Goal: Task Accomplishment & Management: Manage account settings

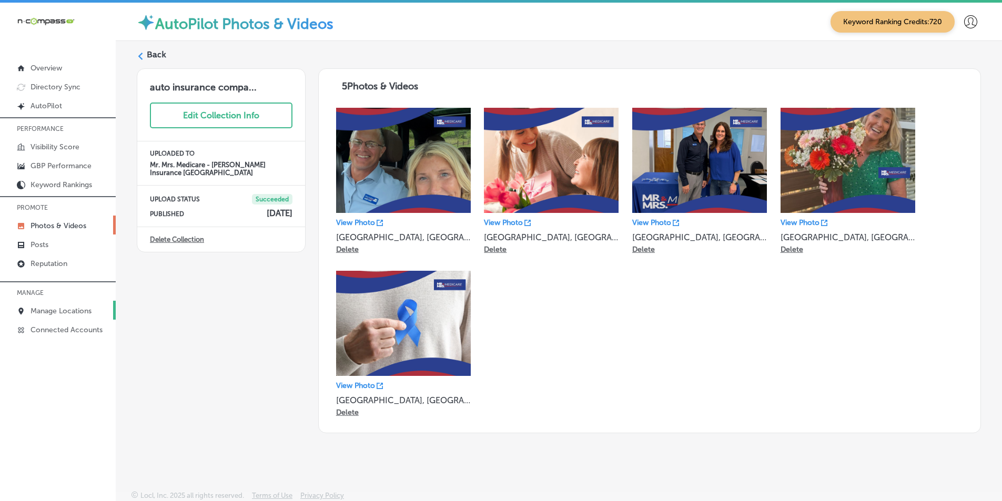
click at [56, 307] on p "Manage Locations" at bounding box center [61, 311] width 61 height 9
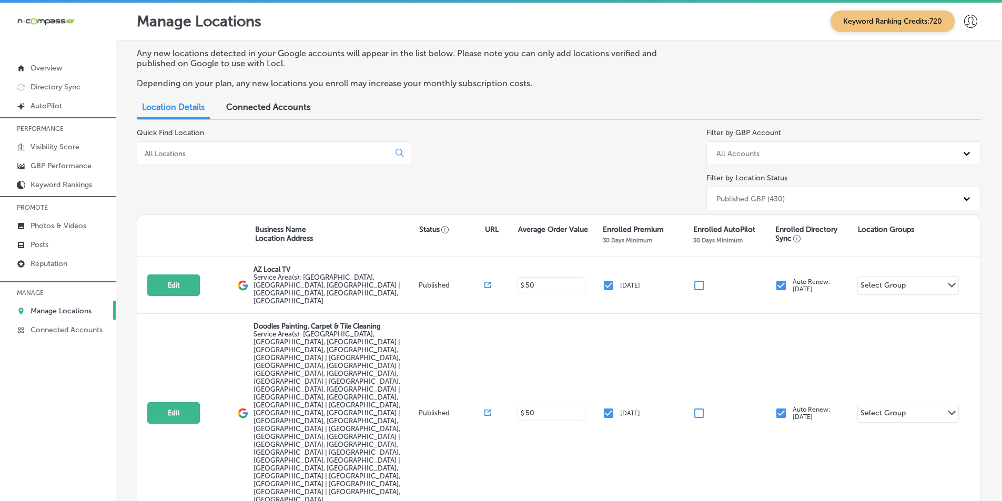
click at [275, 156] on input at bounding box center [266, 153] width 244 height 9
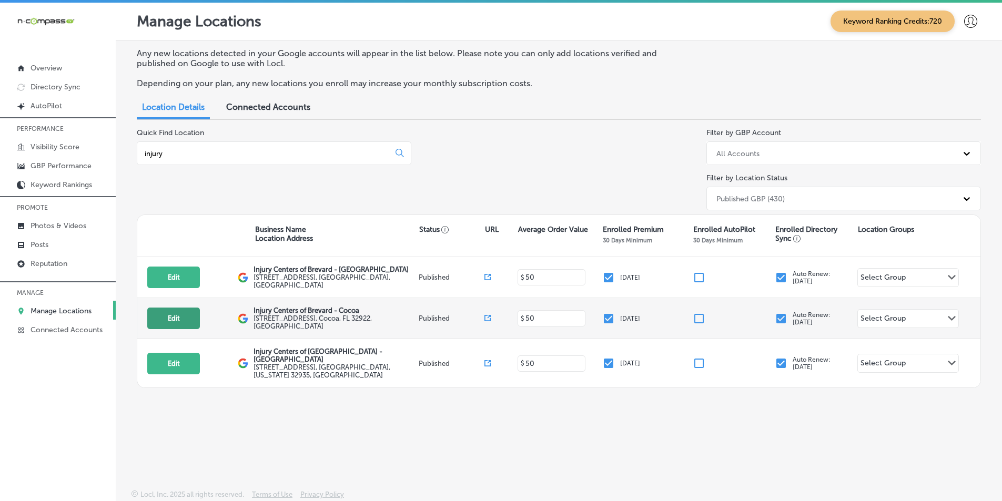
type input "injury"
click at [166, 313] on button "Edit" at bounding box center [173, 319] width 53 height 22
select select "US"
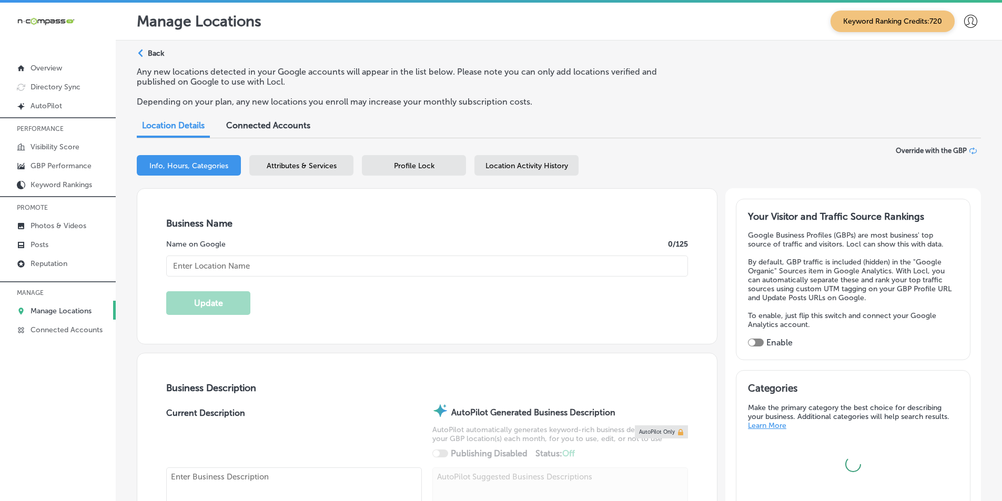
type input "Injury Centers of Brevard - Cocoa"
checkbox input "true"
type textarea "Injury Centers of Brevar – Cocoa is a trusted physical therapy clinic and auto …"
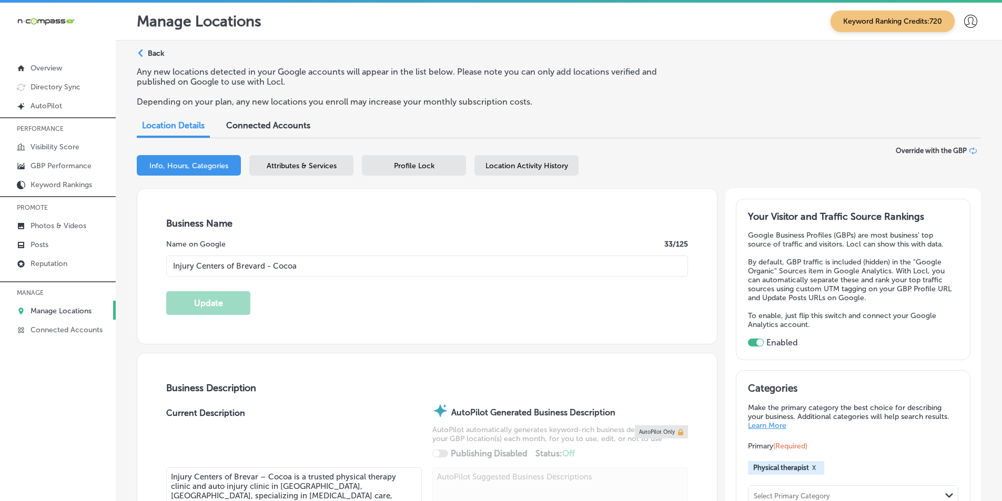
type input "[STREET_ADDRESS]"
type input "Cocoa"
type input "32922"
type input "US"
type input "[URL][DOMAIN_NAME]"
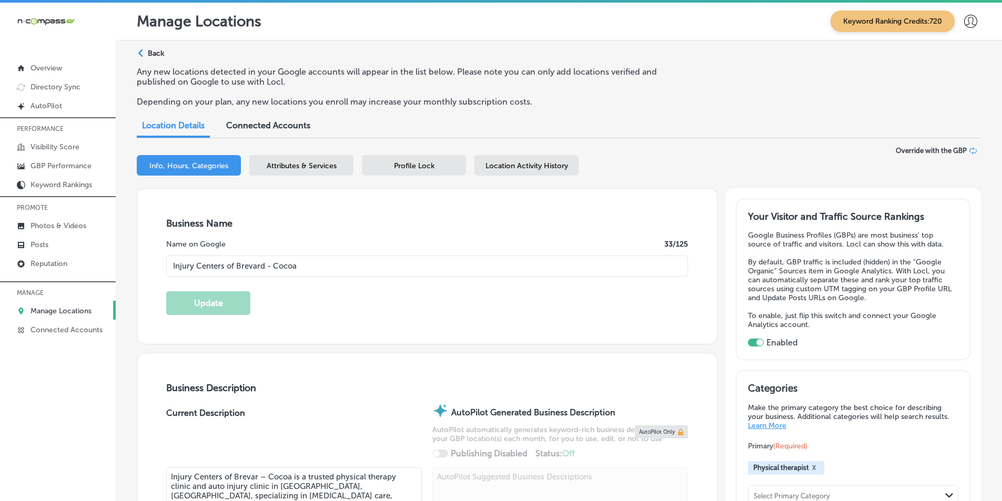
type input "[PHONE_NUMBER]"
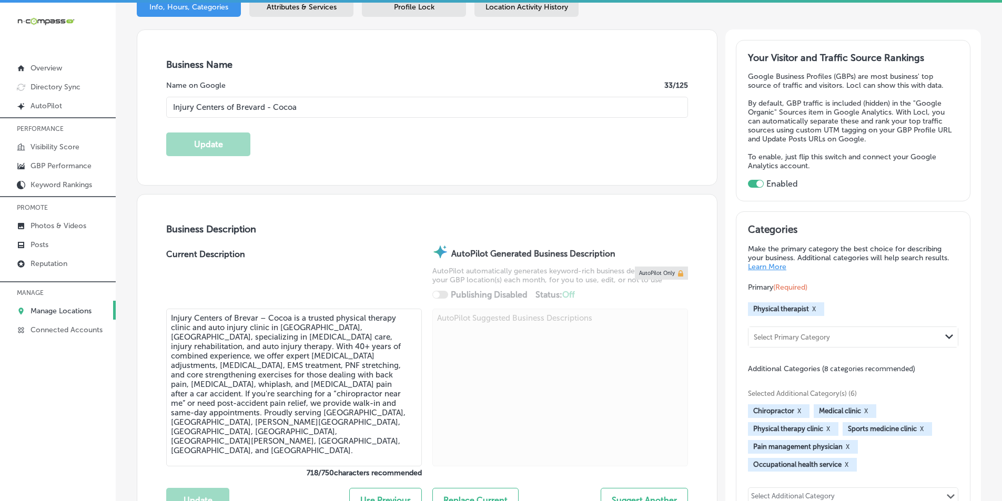
scroll to position [158, 0]
click at [39, 170] on p "GBP Performance" at bounding box center [61, 165] width 61 height 9
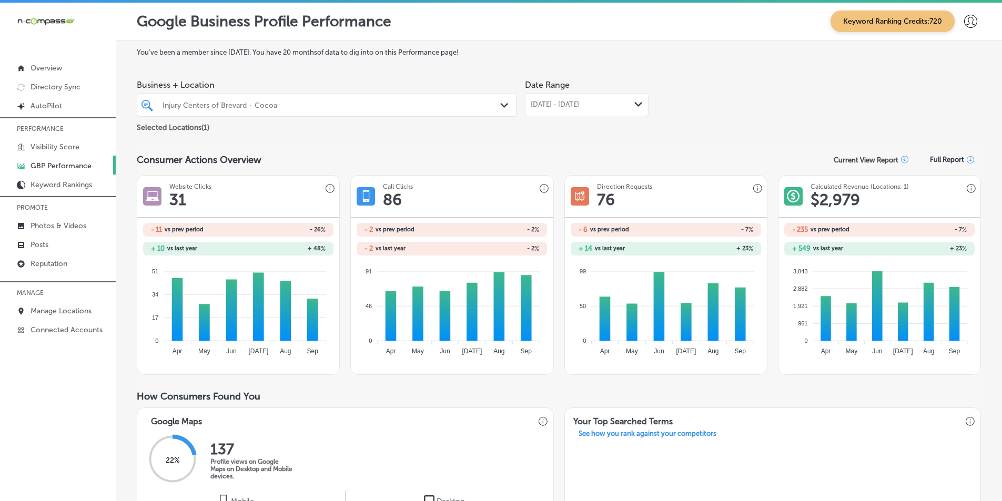
drag, startPoint x: 638, startPoint y: 102, endPoint x: 632, endPoint y: 103, distance: 5.9
click at [637, 102] on icon "Path Created with Sketch." at bounding box center [638, 104] width 8 height 5
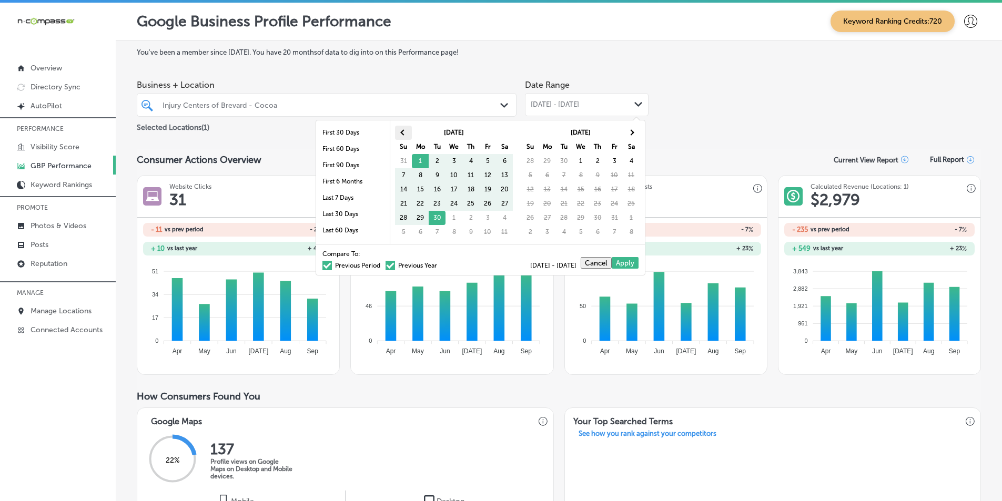
click at [401, 131] on span at bounding box center [403, 132] width 6 height 6
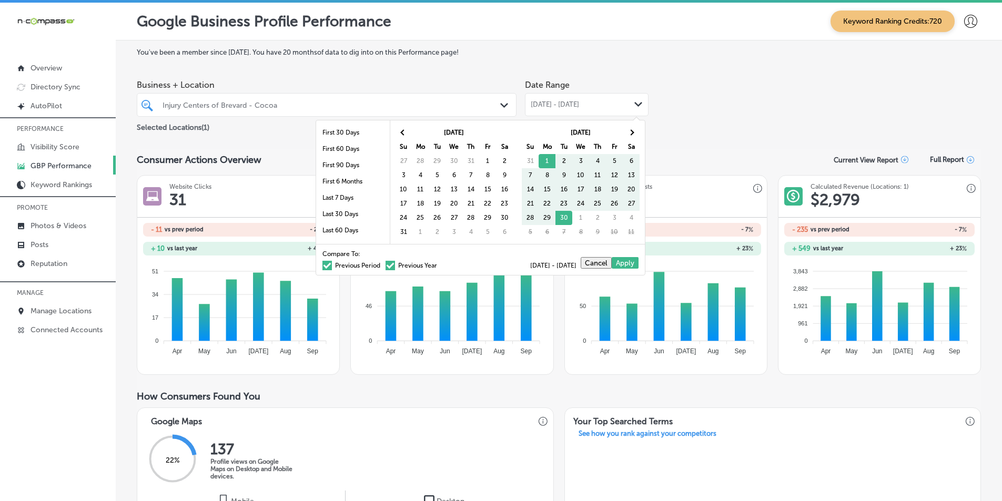
click at [401, 131] on span at bounding box center [403, 132] width 6 height 6
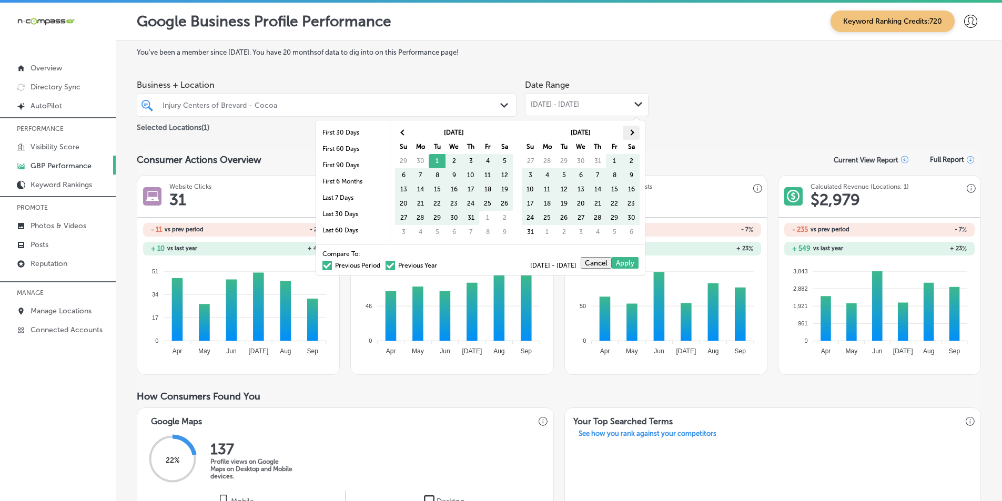
click at [633, 131] on span at bounding box center [631, 132] width 6 height 6
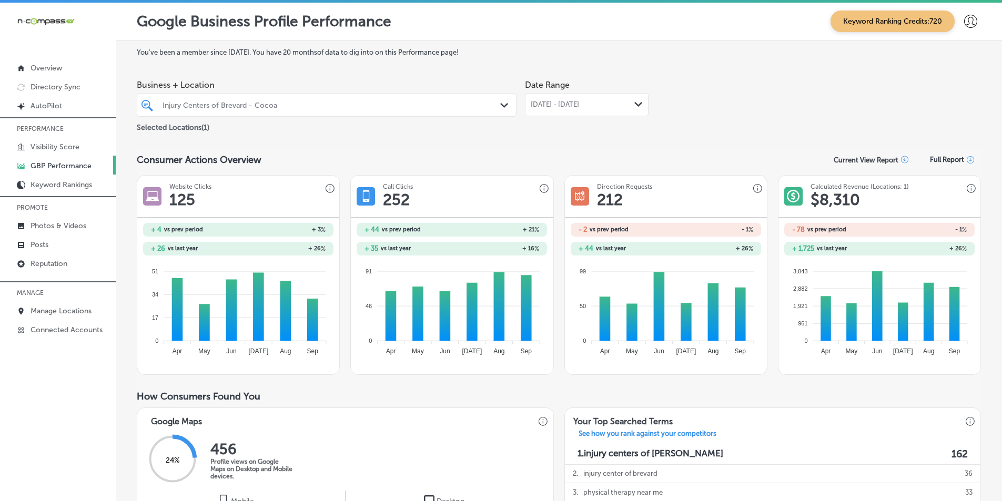
click at [634, 106] on icon "Path Created with Sketch." at bounding box center [638, 104] width 8 height 5
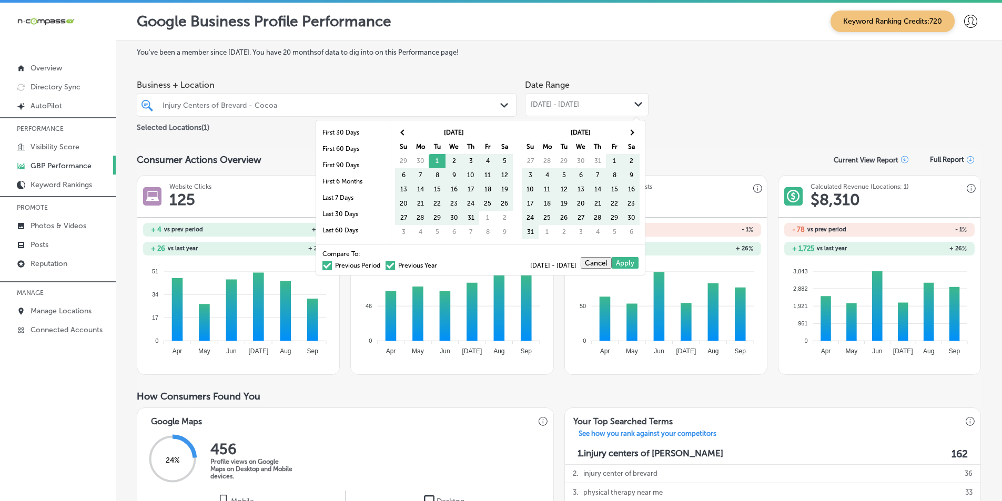
click at [322, 265] on span at bounding box center [326, 265] width 9 height 9
click at [382, 264] on input "Previous Period" at bounding box center [382, 264] width 0 height 0
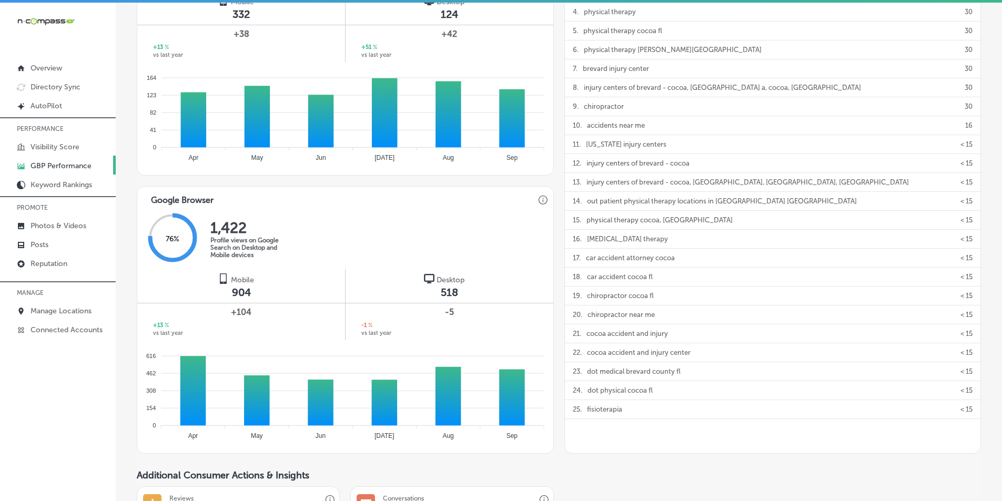
scroll to position [526, 0]
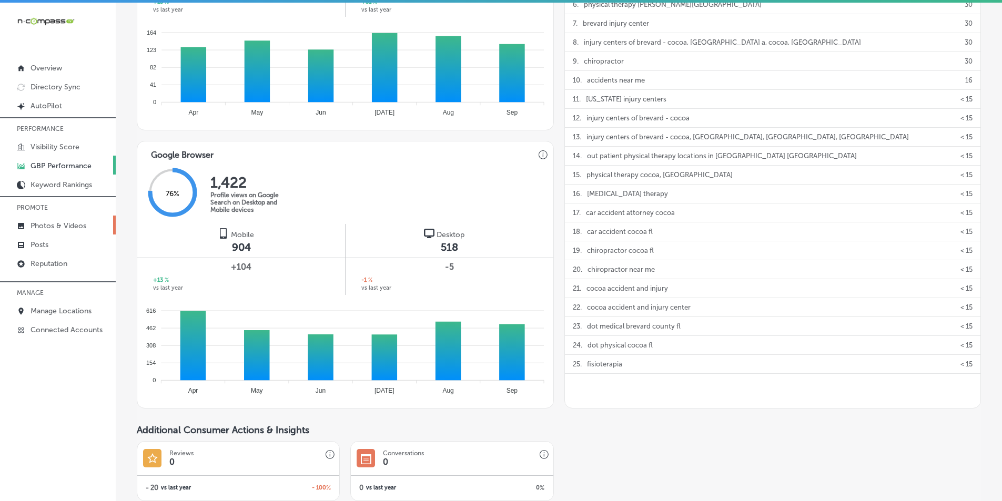
click at [51, 224] on p "Photos & Videos" at bounding box center [59, 225] width 56 height 9
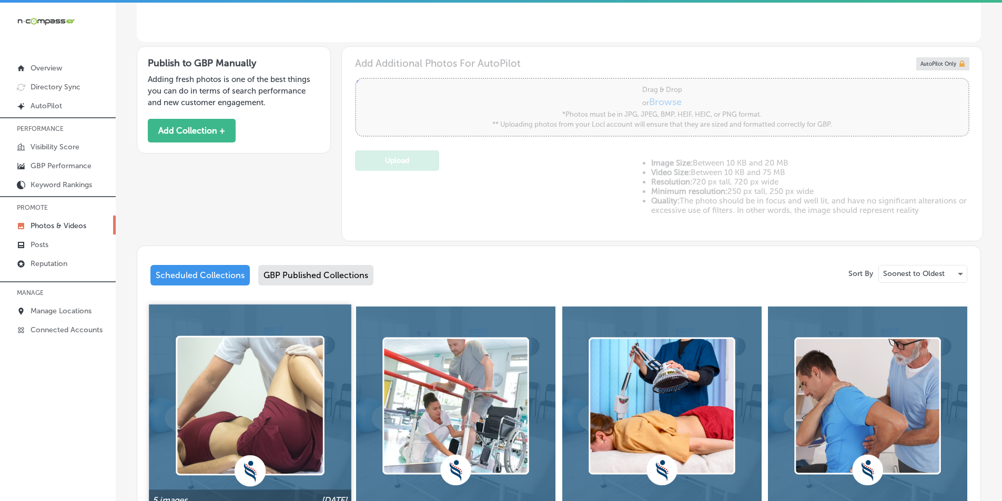
scroll to position [316, 0]
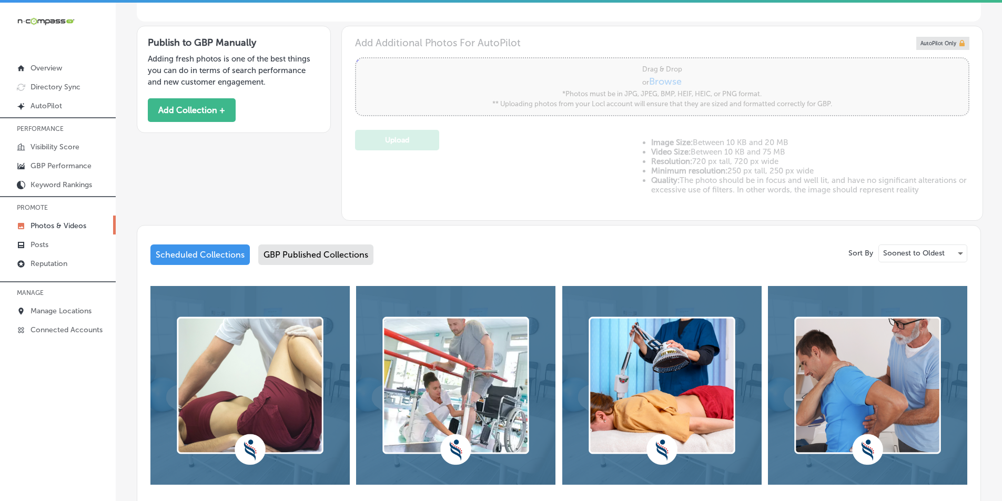
click at [329, 252] on div "GBP Published Collections" at bounding box center [315, 255] width 115 height 21
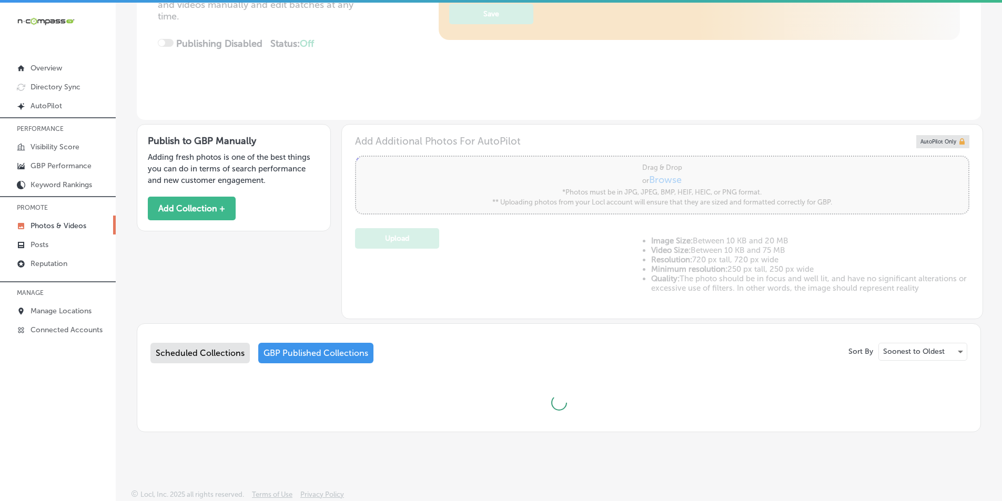
scroll to position [217, 0]
type input "5"
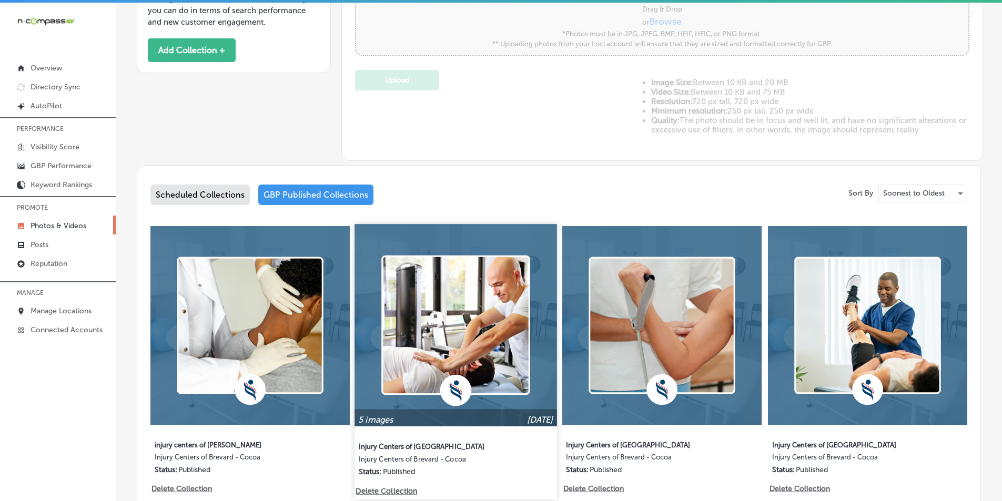
scroll to position [473, 0]
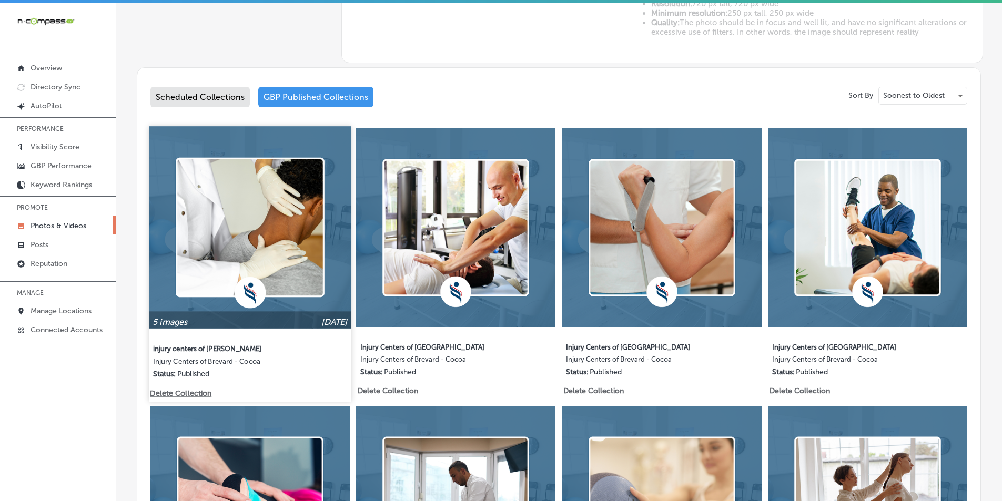
click at [234, 234] on img at bounding box center [250, 227] width 202 height 202
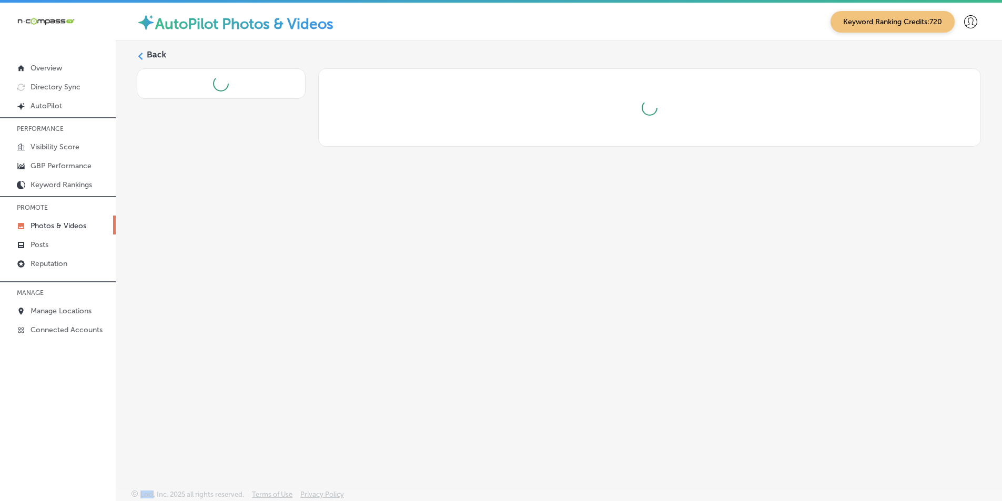
click at [234, 234] on div "Back" at bounding box center [559, 240] width 886 height 399
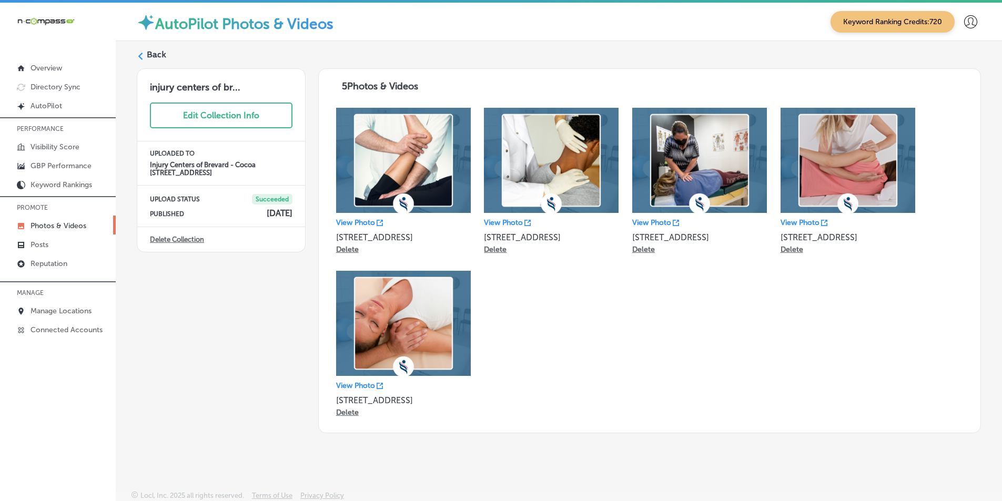
click at [144, 55] on icon at bounding box center [140, 56] width 7 height 7
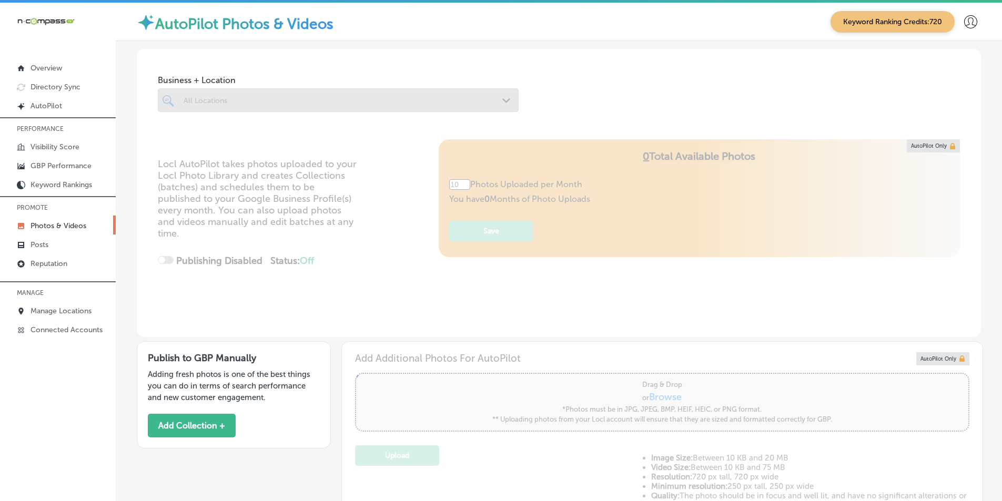
type input "5"
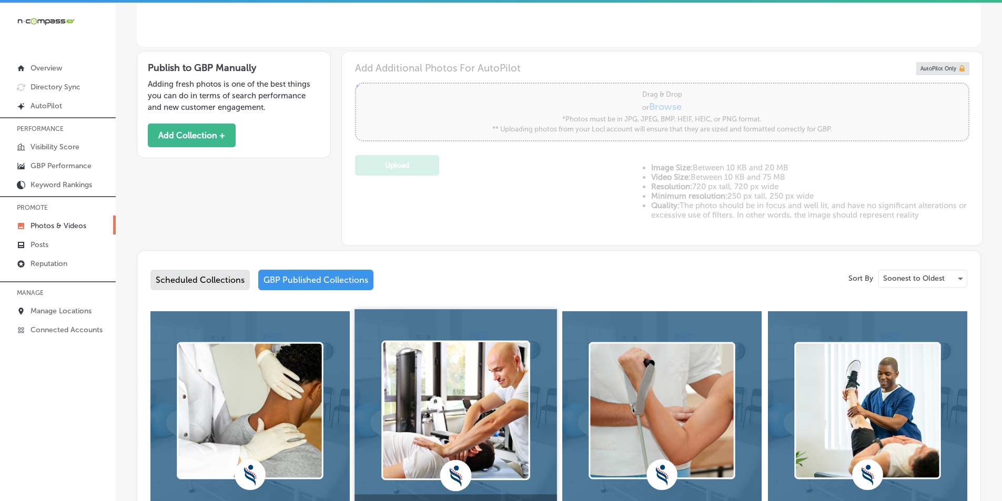
scroll to position [368, 0]
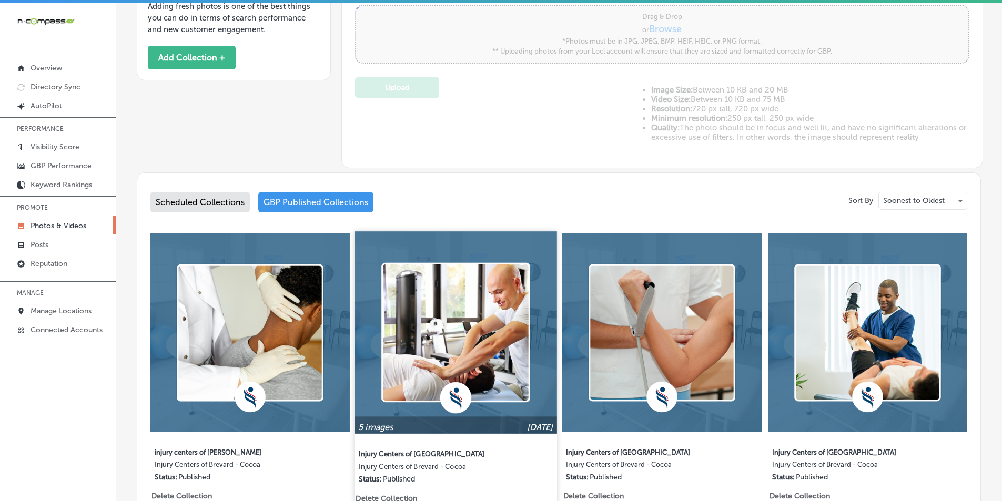
click at [459, 286] on img at bounding box center [456, 332] width 202 height 202
